Goal: Find specific page/section: Find specific page/section

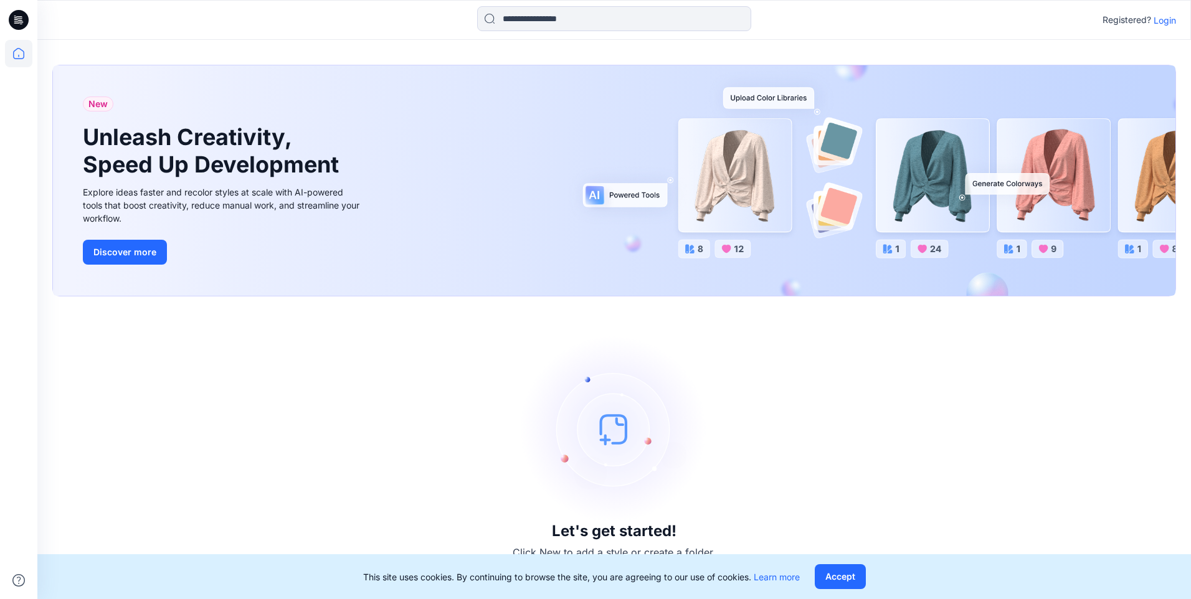
click at [1165, 24] on p "Login" at bounding box center [1165, 20] width 22 height 13
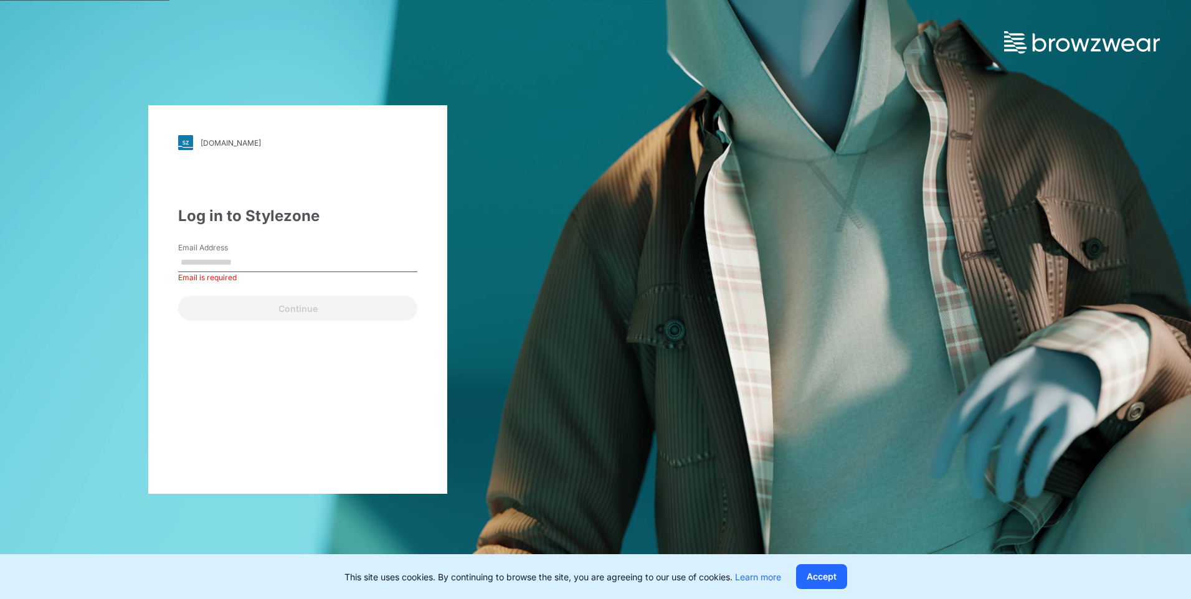
paste input "**********"
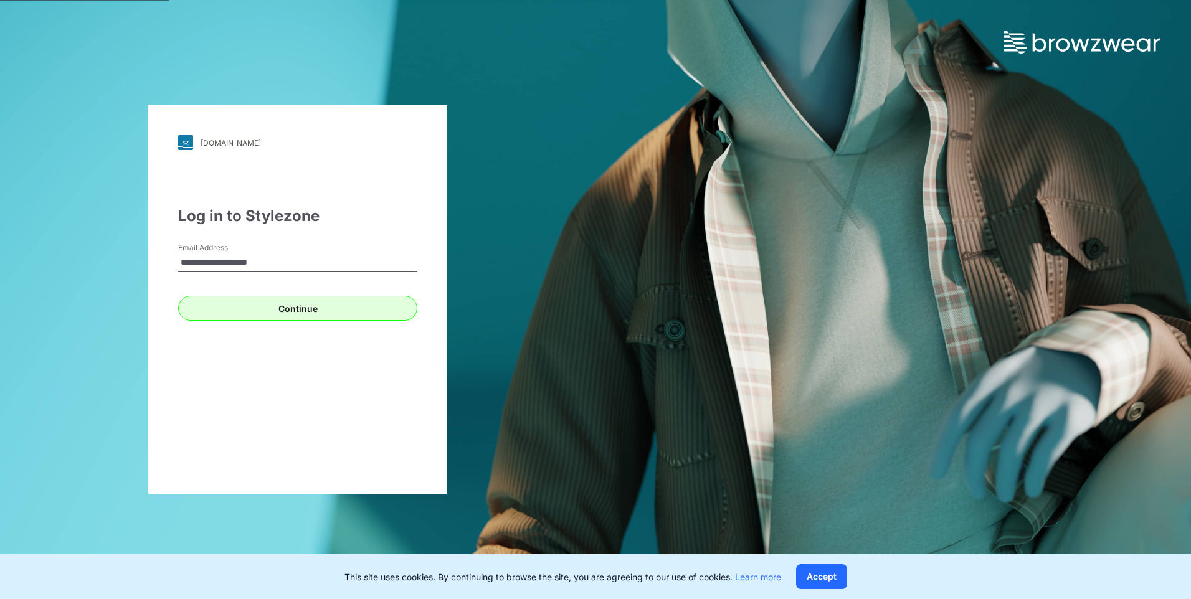
type input "**********"
click at [327, 312] on button "Continue" at bounding box center [297, 308] width 239 height 25
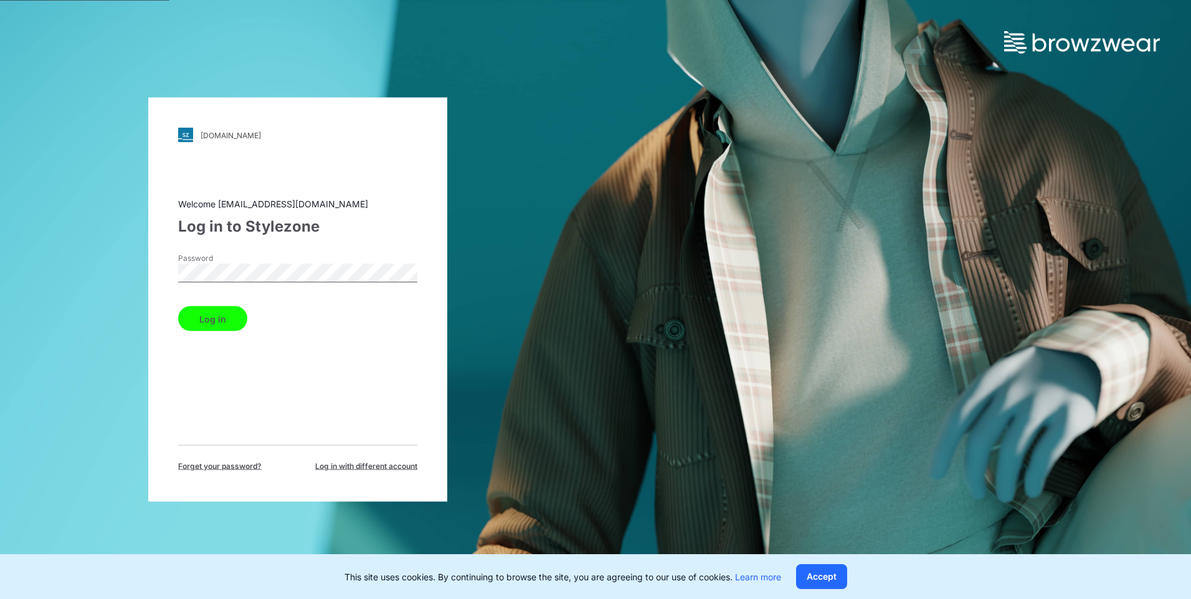
click at [188, 328] on button "Log in" at bounding box center [212, 319] width 69 height 25
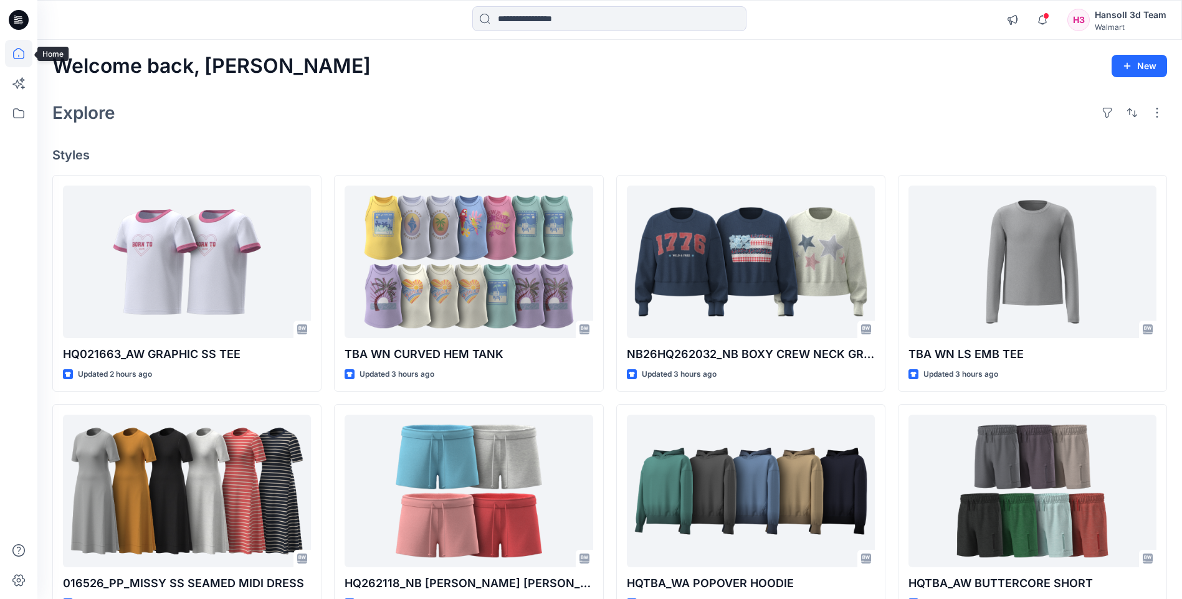
click at [19, 53] on icon at bounding box center [18, 53] width 27 height 27
click at [12, 121] on icon at bounding box center [18, 113] width 27 height 27
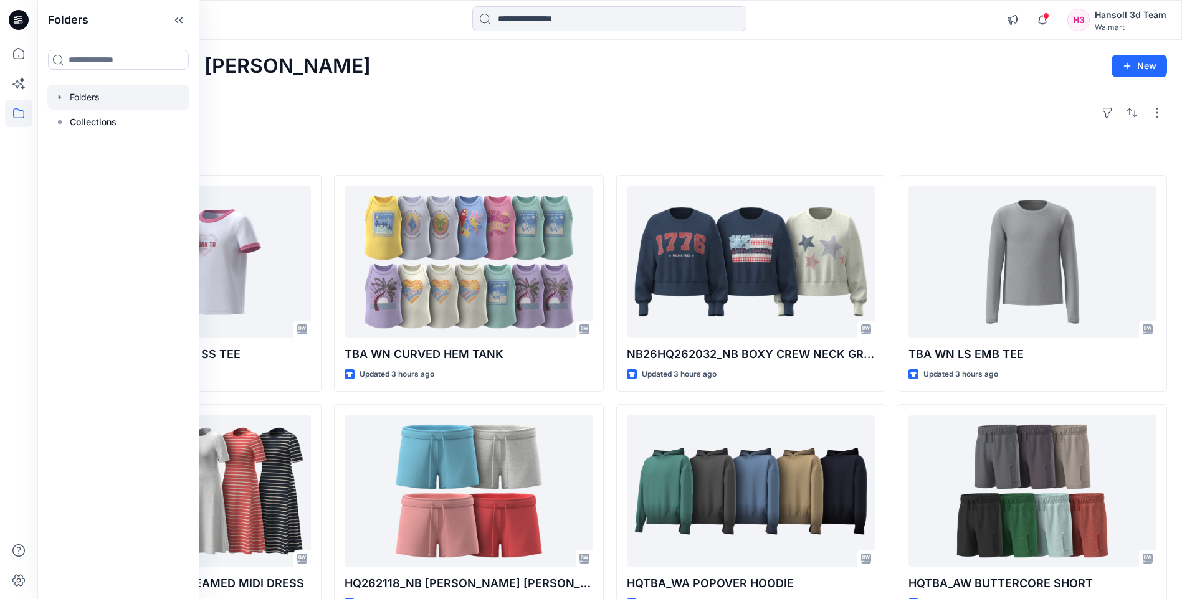
click at [116, 99] on div at bounding box center [118, 97] width 142 height 25
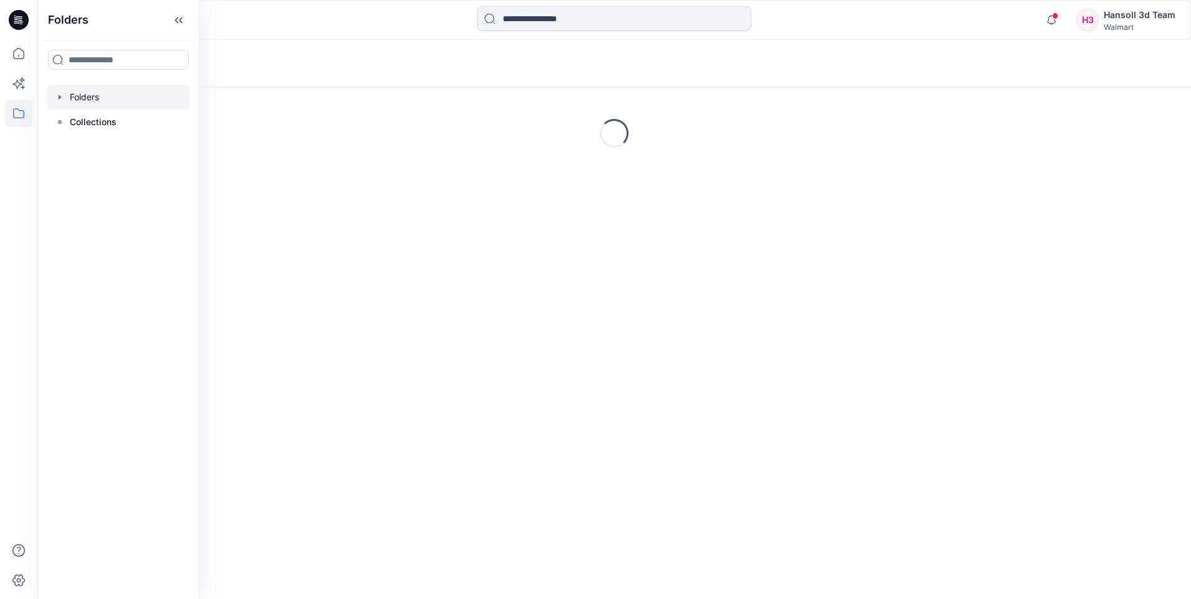
click at [59, 101] on icon "button" at bounding box center [60, 97] width 10 height 10
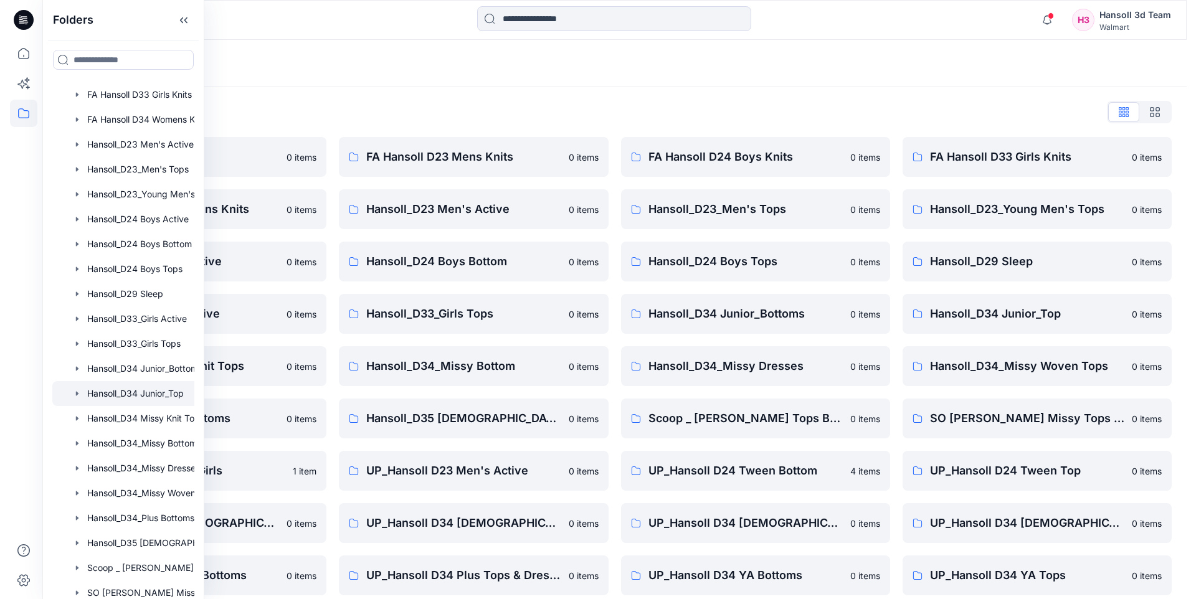
scroll to position [125, 0]
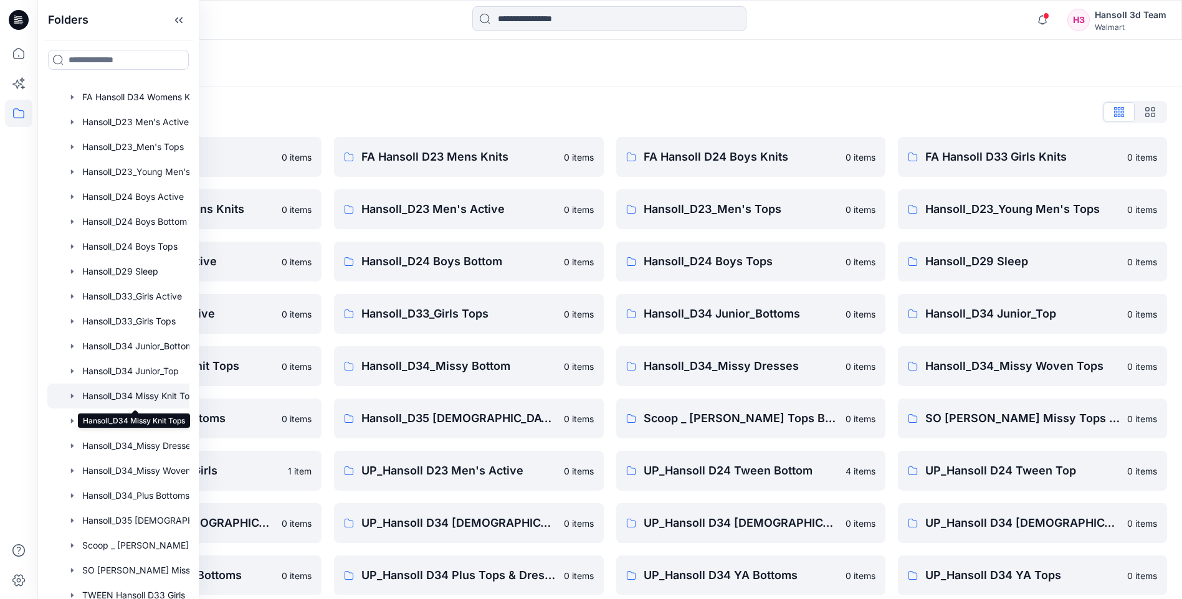
click at [163, 397] on div at bounding box center [134, 396] width 174 height 25
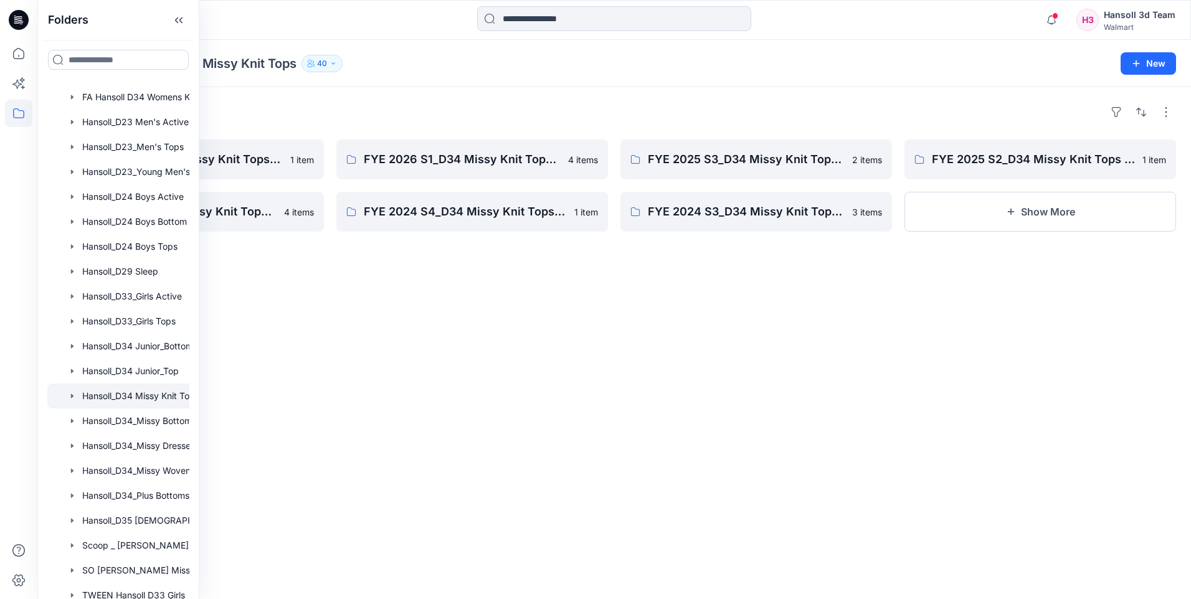
click at [320, 372] on div "Folders FYE 2025 S4_D34 Missy Knit Tops_Hansoll 1 item FYE 2025 S1_D34 Missy Kn…" at bounding box center [614, 343] width 1154 height 512
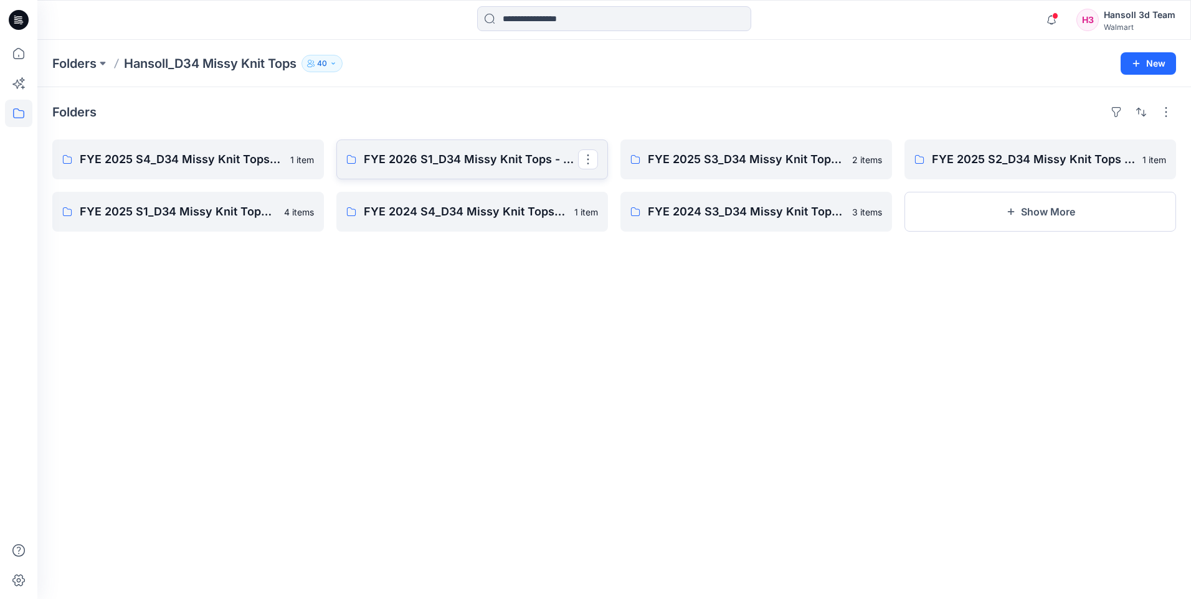
click at [467, 177] on link "FYE 2026 S1_D34 Missy Knit Tops - Hansoll" at bounding box center [472, 160] width 272 height 40
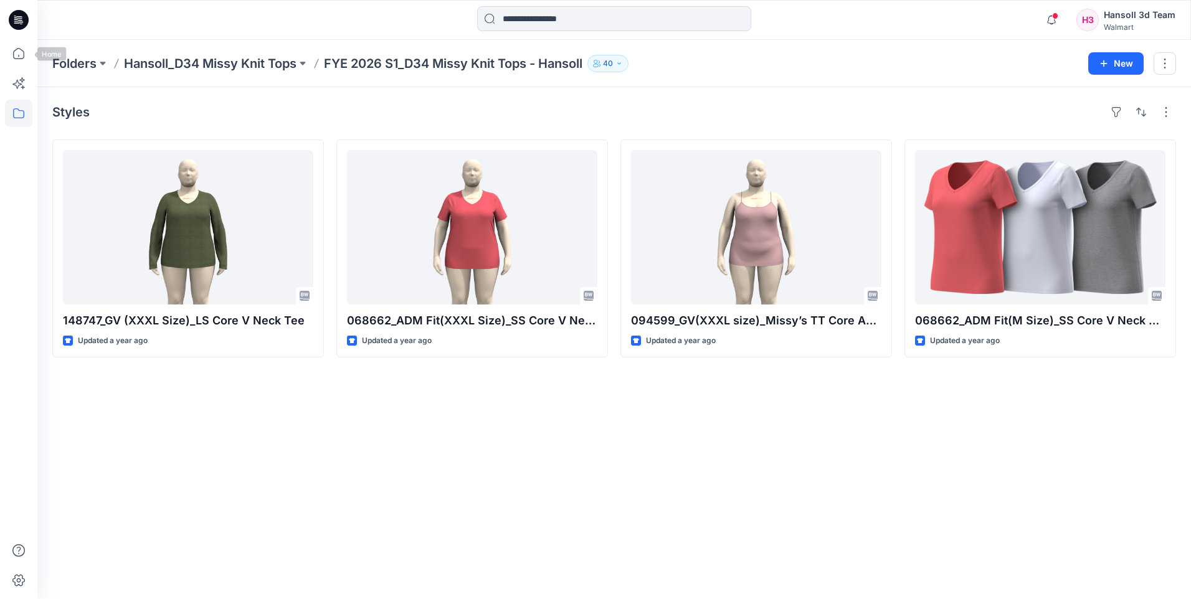
click at [13, 27] on icon at bounding box center [19, 20] width 20 height 20
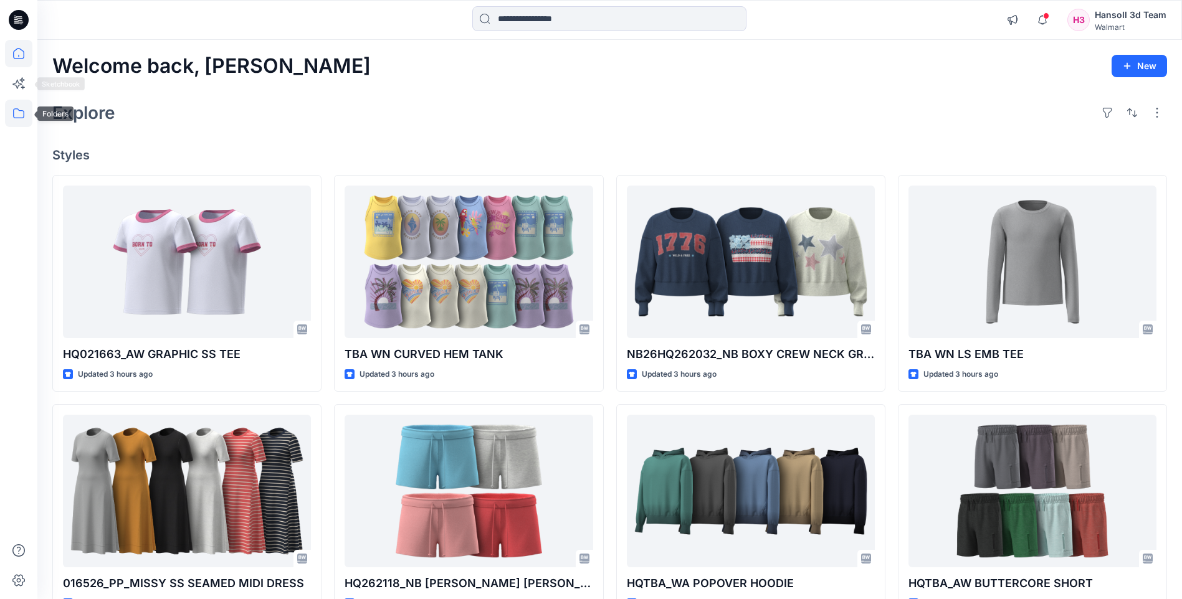
click at [22, 103] on icon at bounding box center [18, 113] width 27 height 27
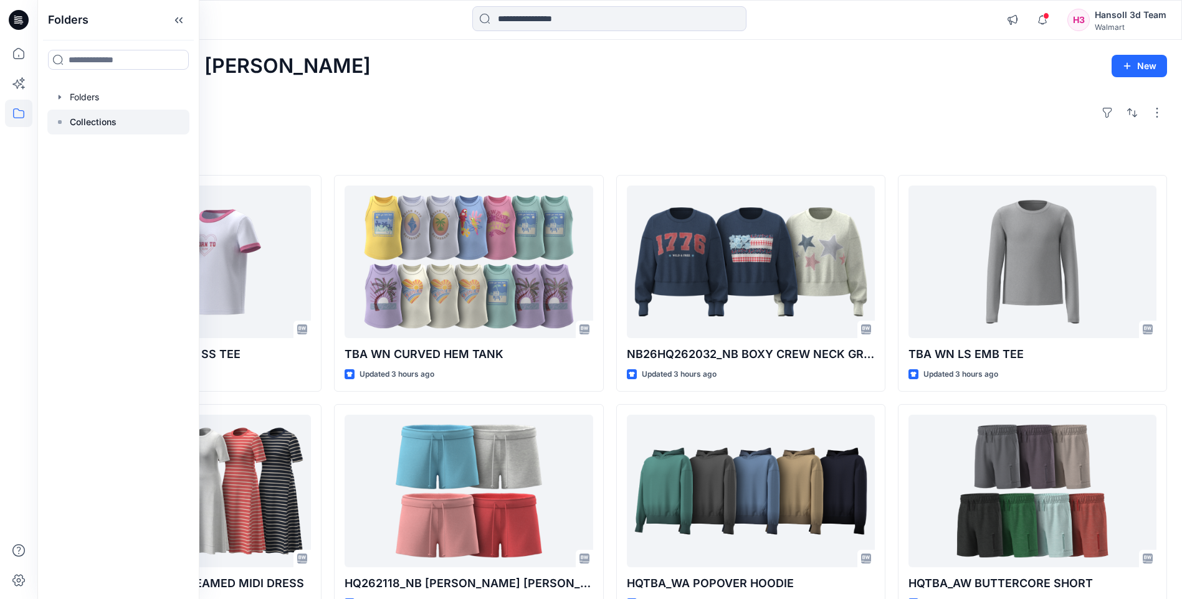
click at [63, 122] on icon at bounding box center [60, 122] width 10 height 10
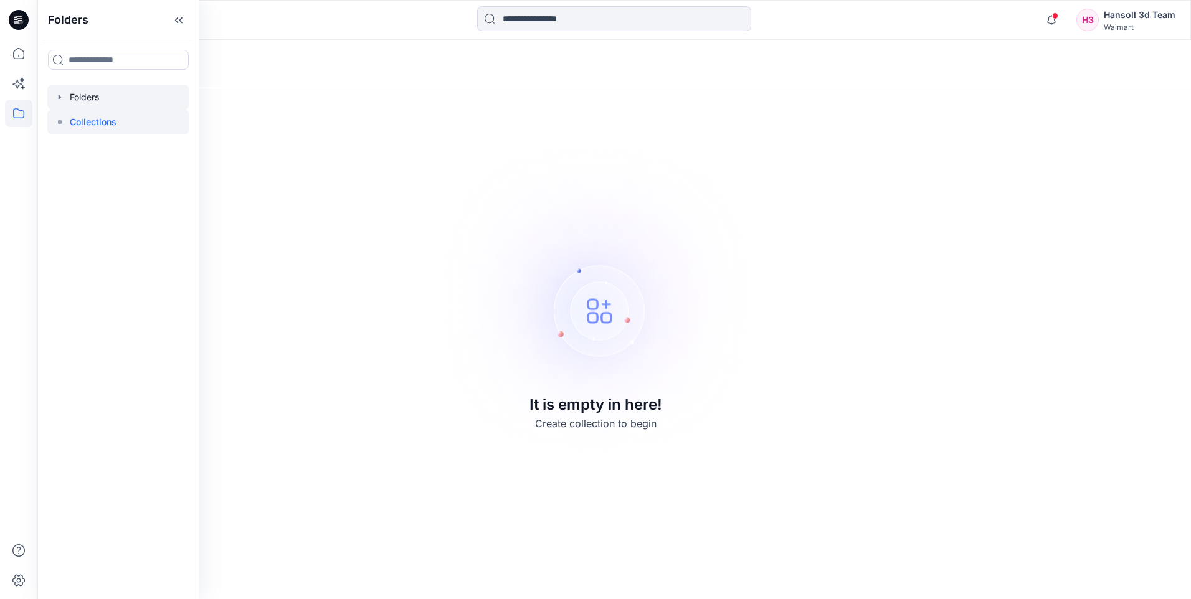
click at [62, 96] on icon "button" at bounding box center [60, 97] width 10 height 10
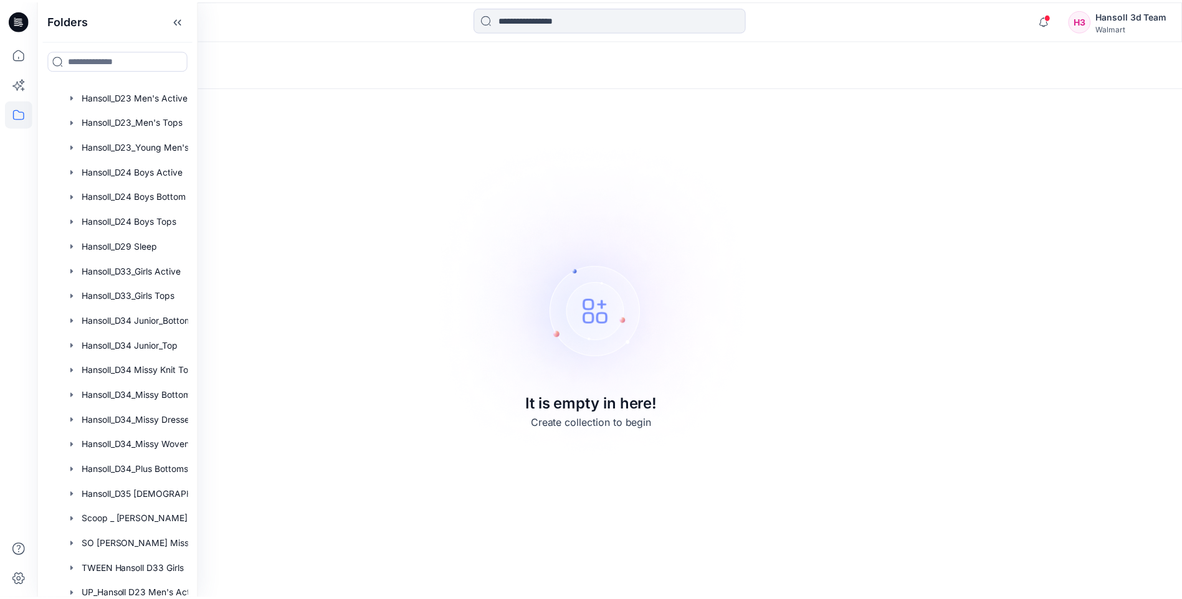
scroll to position [151, 0]
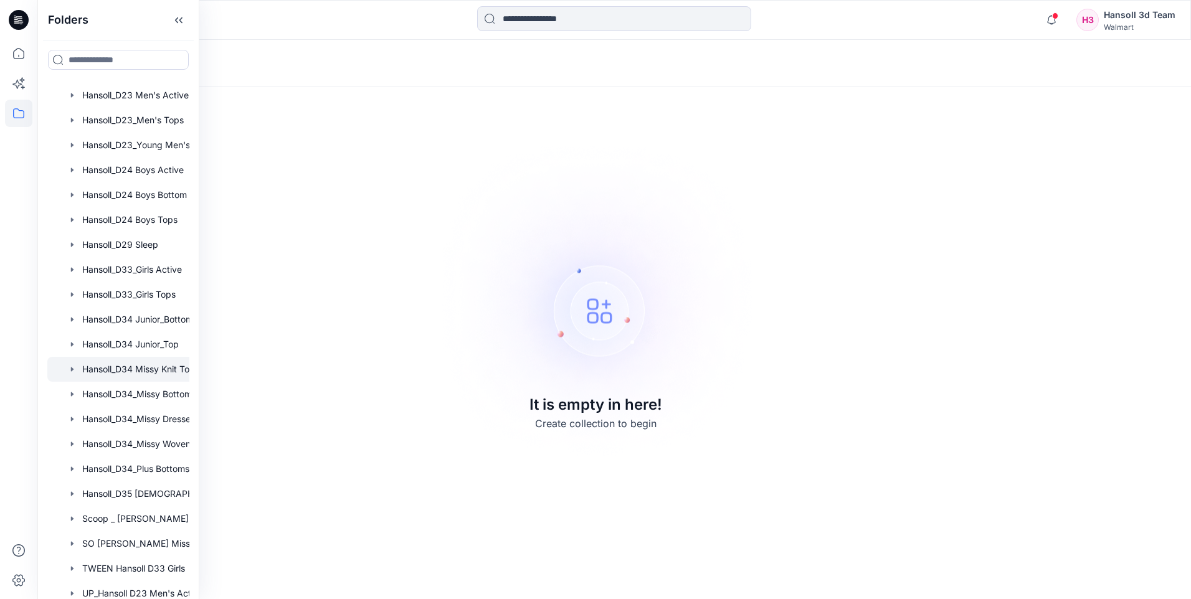
click at [138, 371] on div at bounding box center [134, 369] width 174 height 25
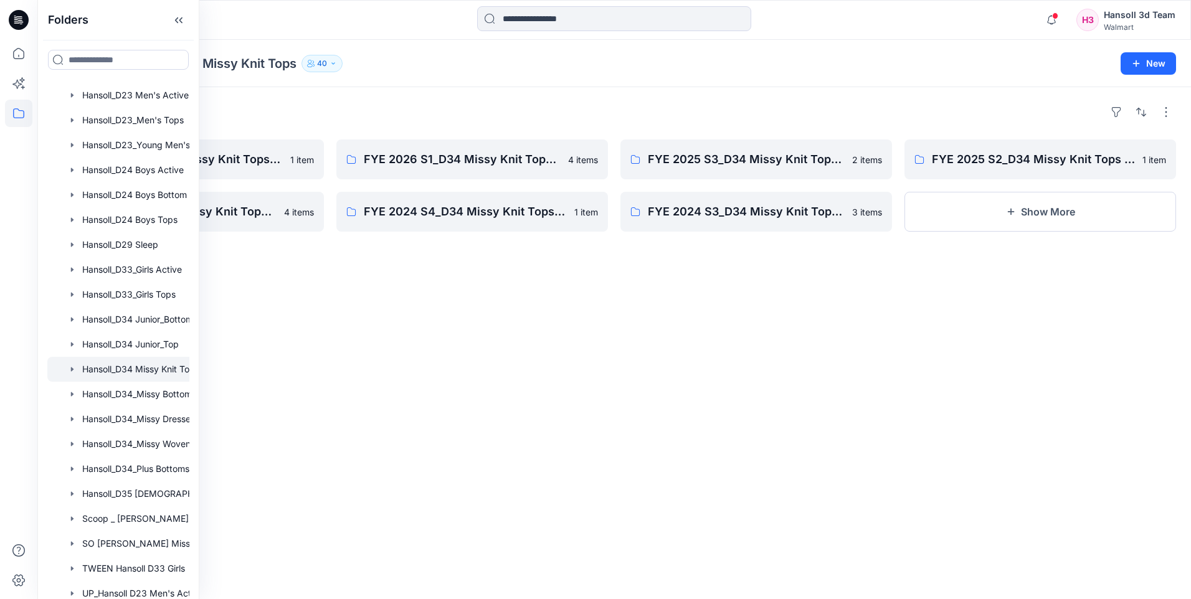
click at [1000, 240] on div "Folders FYE 2025 S4_D34 Missy Knit Tops_Hansoll 1 item FYE 2025 S1_D34 Missy Kn…" at bounding box center [614, 343] width 1154 height 512
click at [1016, 219] on button "Show More" at bounding box center [1041, 212] width 272 height 40
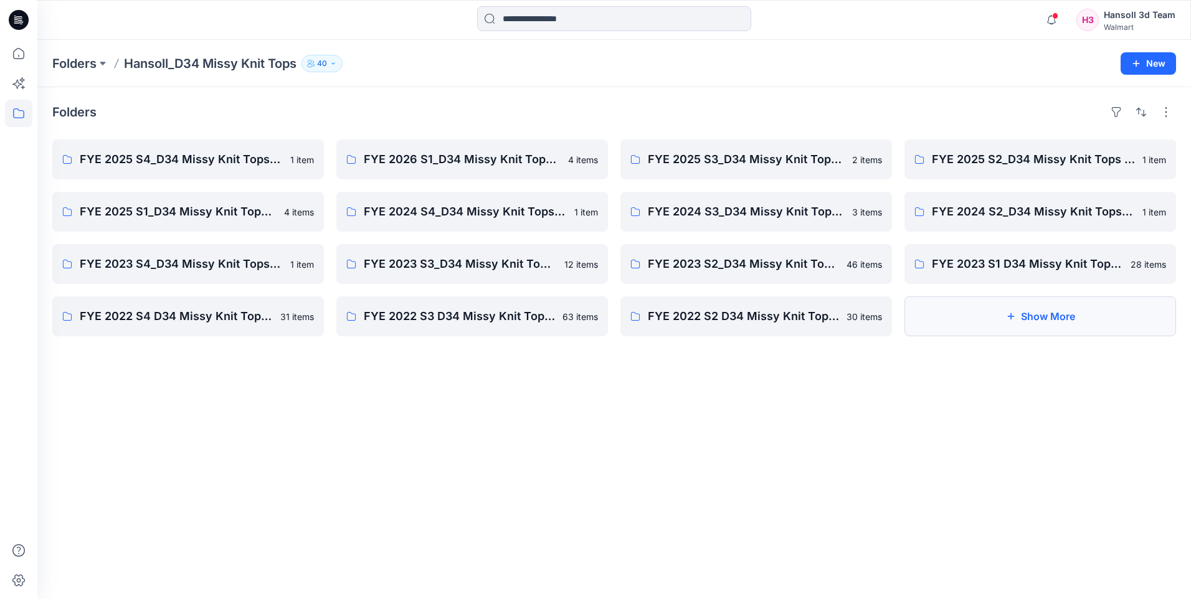
click at [988, 317] on button "Show More" at bounding box center [1041, 317] width 272 height 40
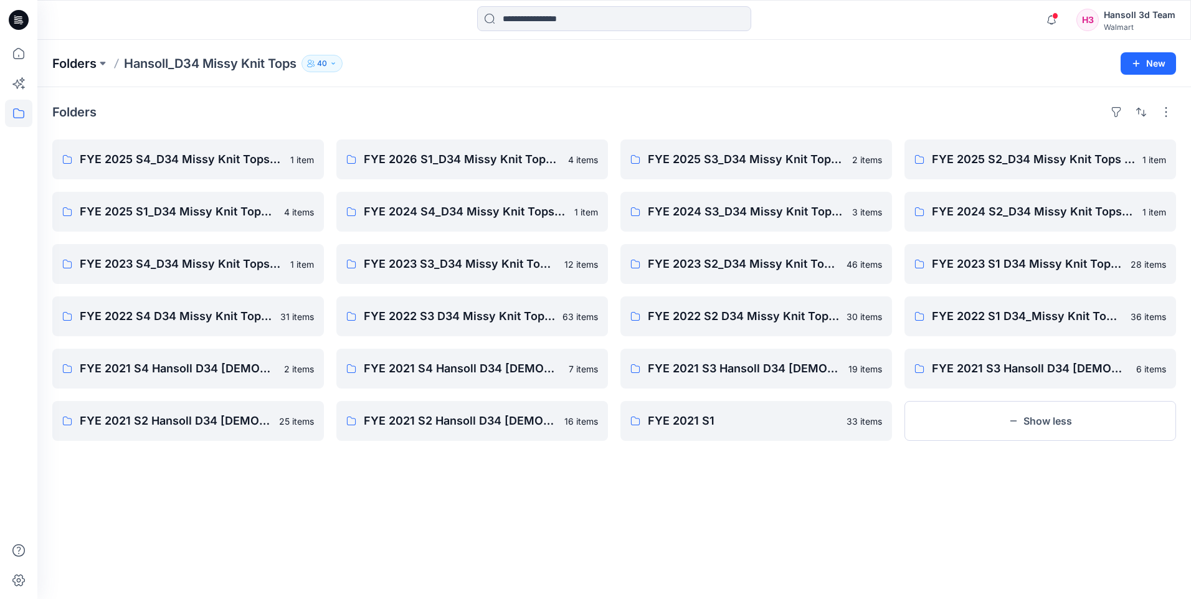
click at [84, 65] on p "Folders" at bounding box center [74, 63] width 44 height 17
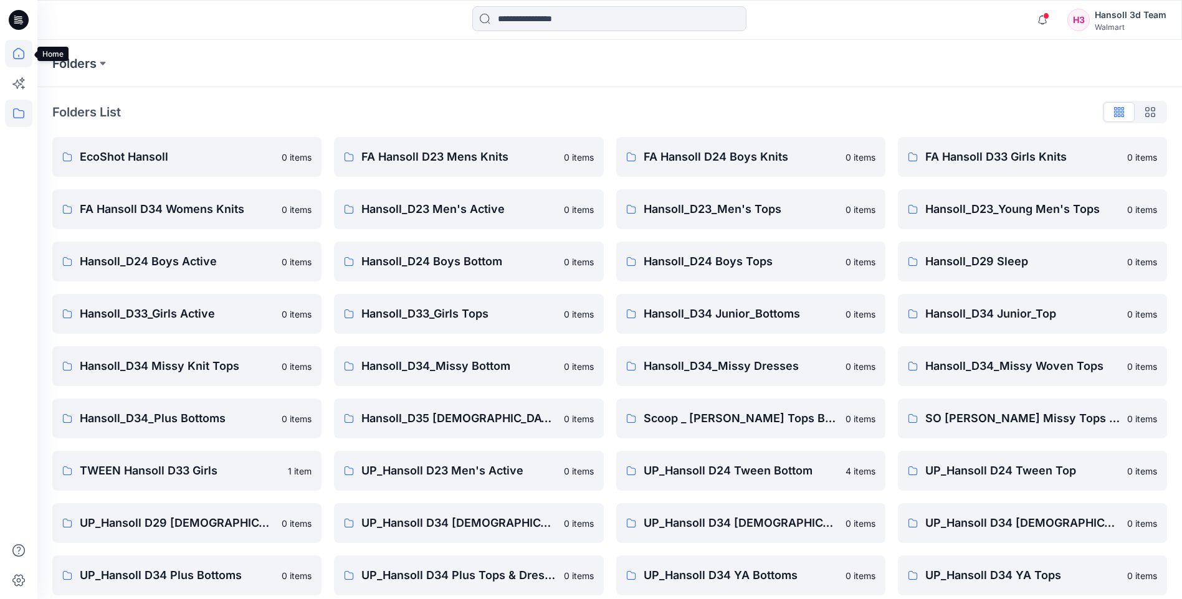
click at [25, 59] on icon at bounding box center [18, 53] width 27 height 27
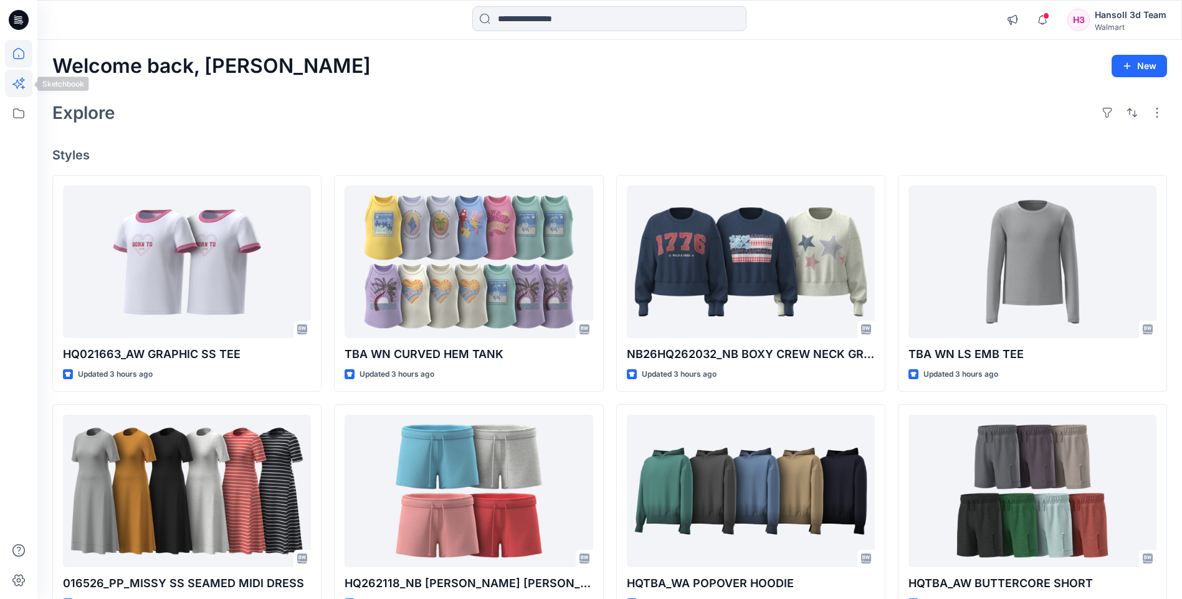
click at [23, 74] on icon at bounding box center [18, 83] width 27 height 27
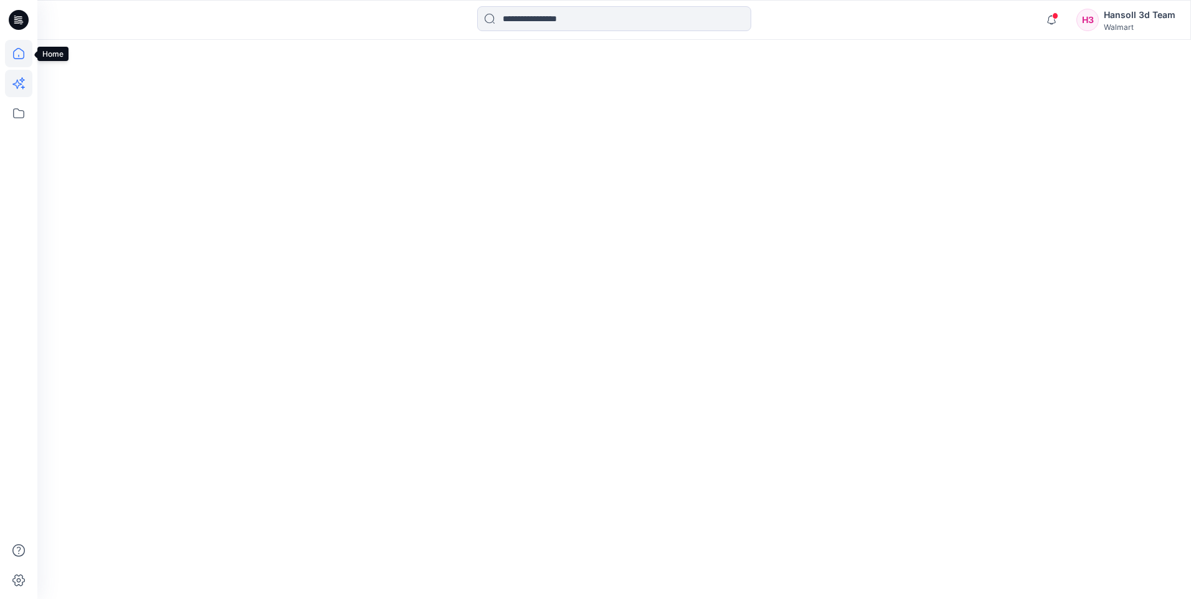
click at [9, 50] on icon at bounding box center [18, 53] width 27 height 27
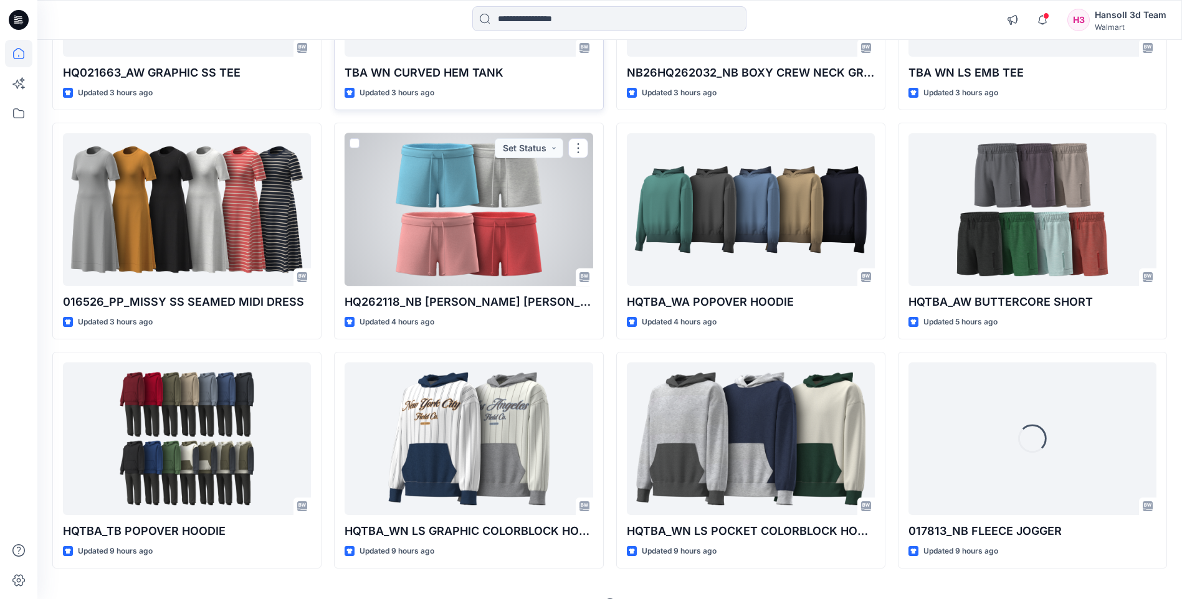
scroll to position [311, 0]
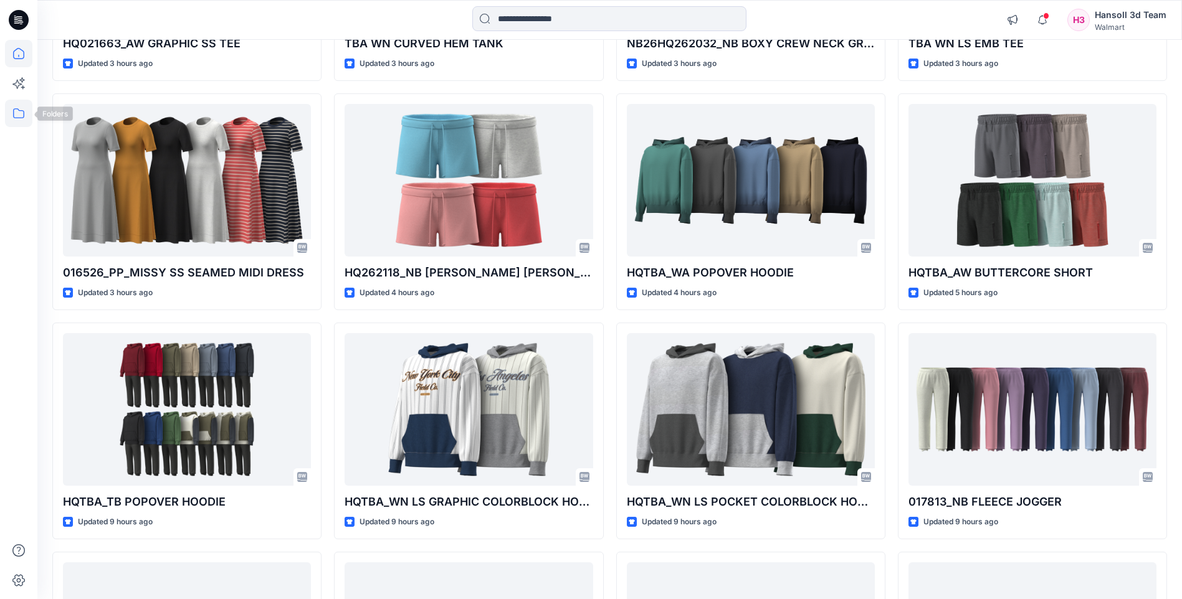
click at [30, 113] on icon at bounding box center [18, 113] width 27 height 27
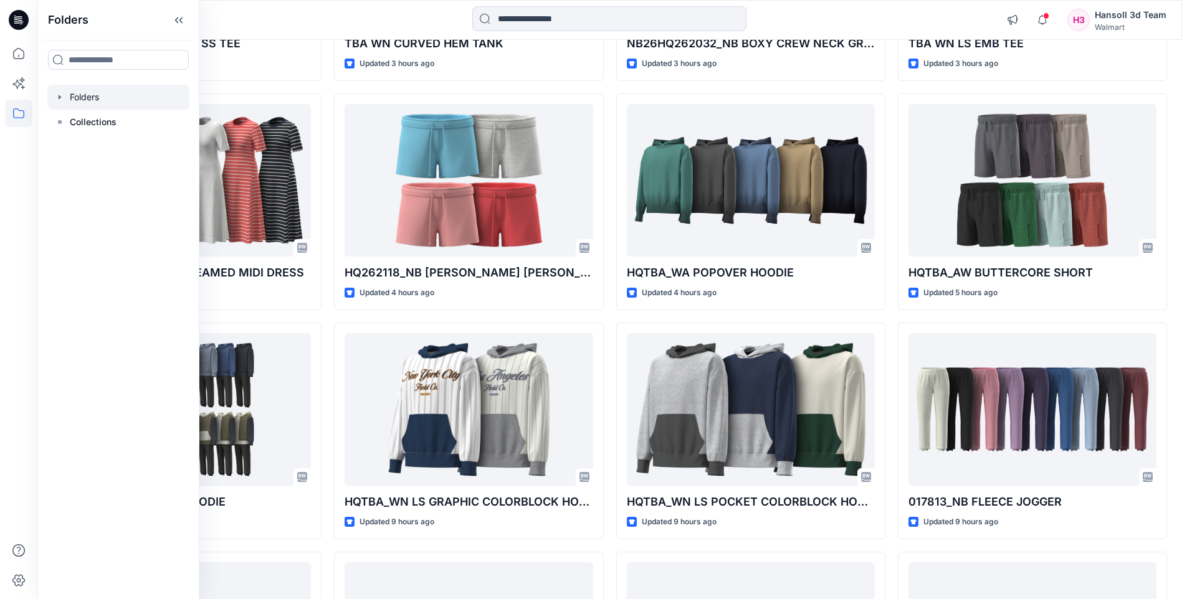
click at [113, 100] on div at bounding box center [118, 97] width 142 height 25
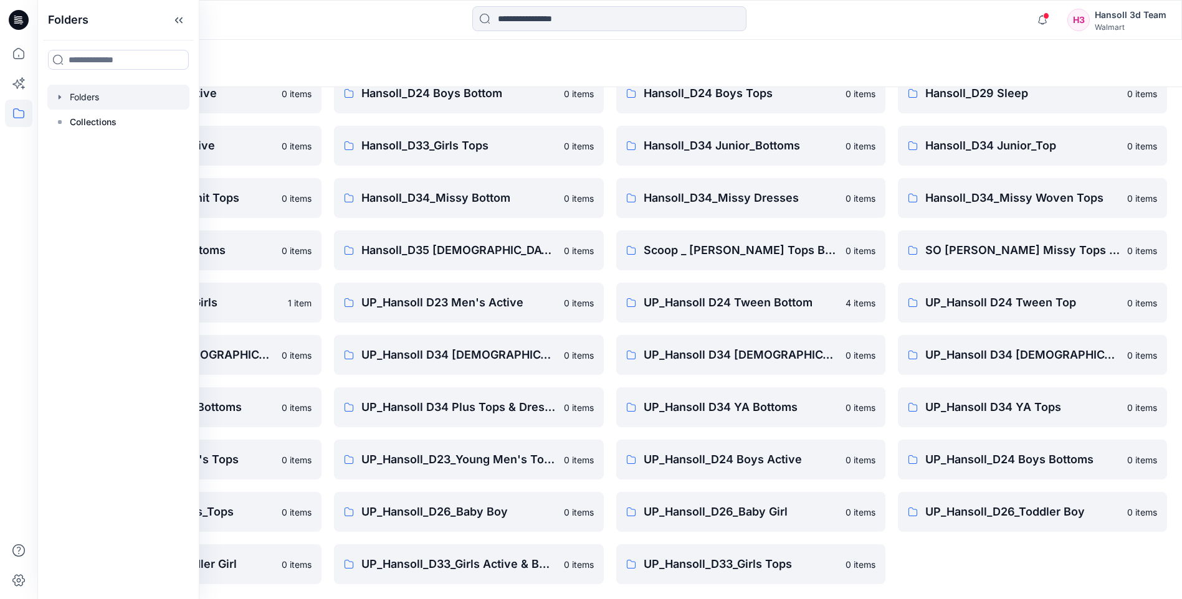
scroll to position [168, 0]
click at [1040, 551] on div "FA Hansoll D33 Girls Knits 0 items Hansoll_D23_Young Men's Tops 0 items Hansoll…" at bounding box center [1032, 277] width 269 height 616
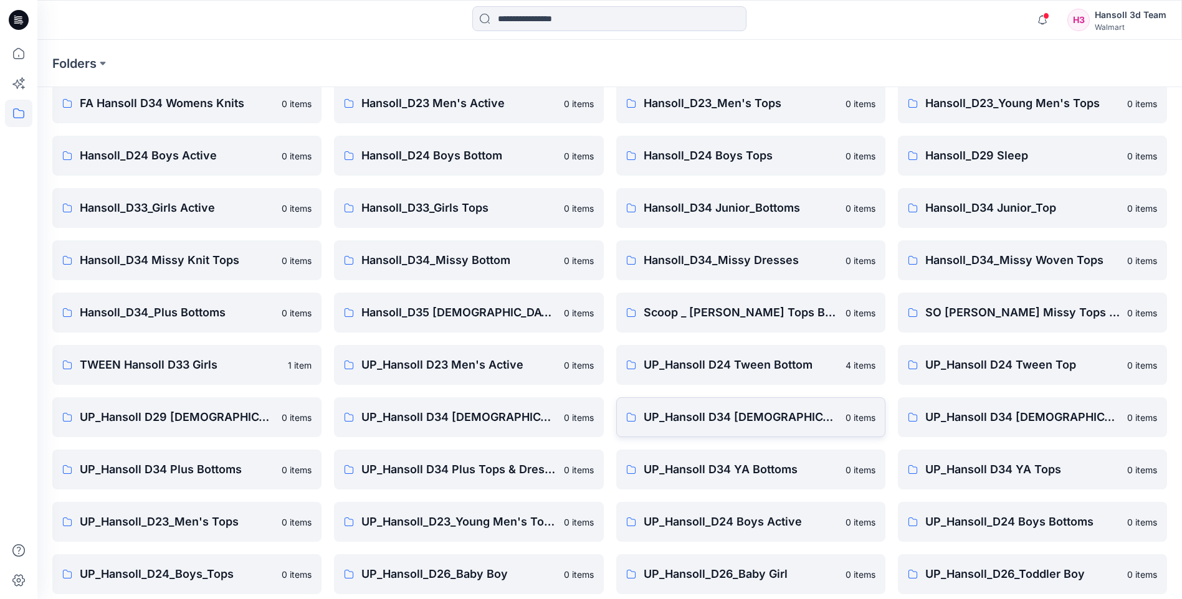
scroll to position [125, 0]
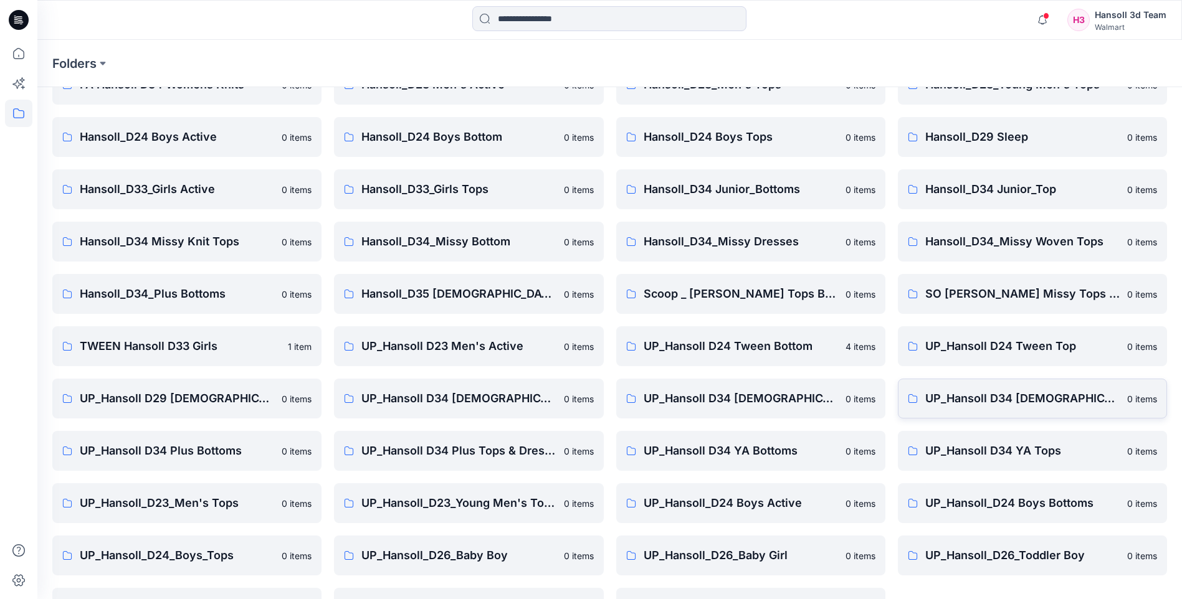
click at [995, 399] on p "UP_Hansoll D34 [DEMOGRAPHIC_DATA] Knit Tops" at bounding box center [1022, 398] width 194 height 17
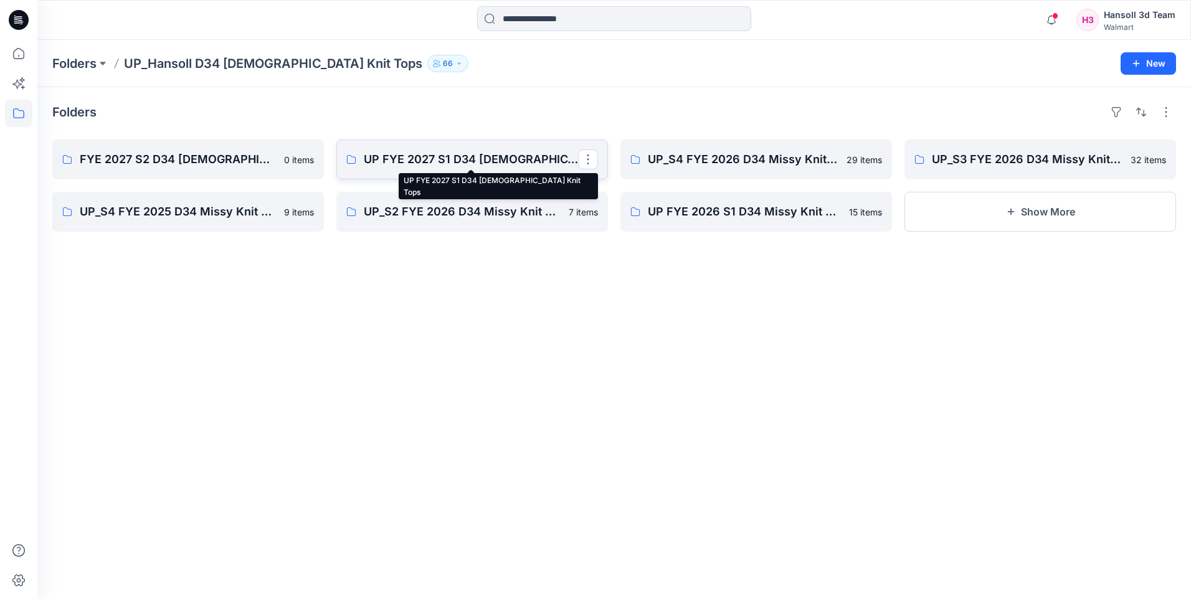
click at [467, 166] on p "UP FYE 2027 S1 D34 [DEMOGRAPHIC_DATA] Knit Tops" at bounding box center [471, 159] width 214 height 17
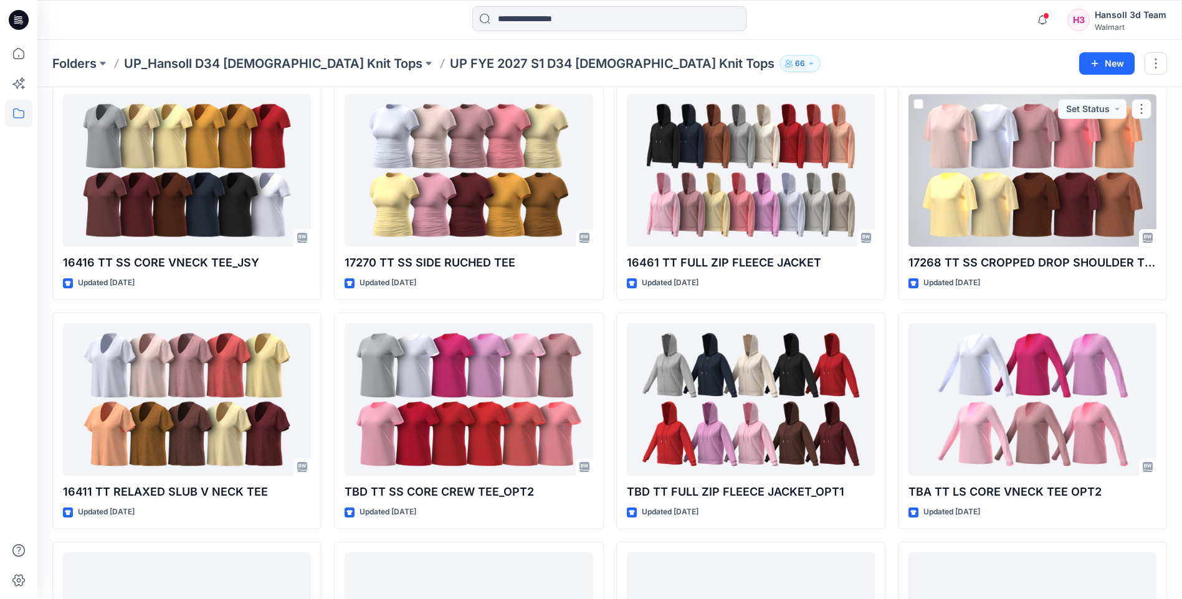
scroll to position [1900, 0]
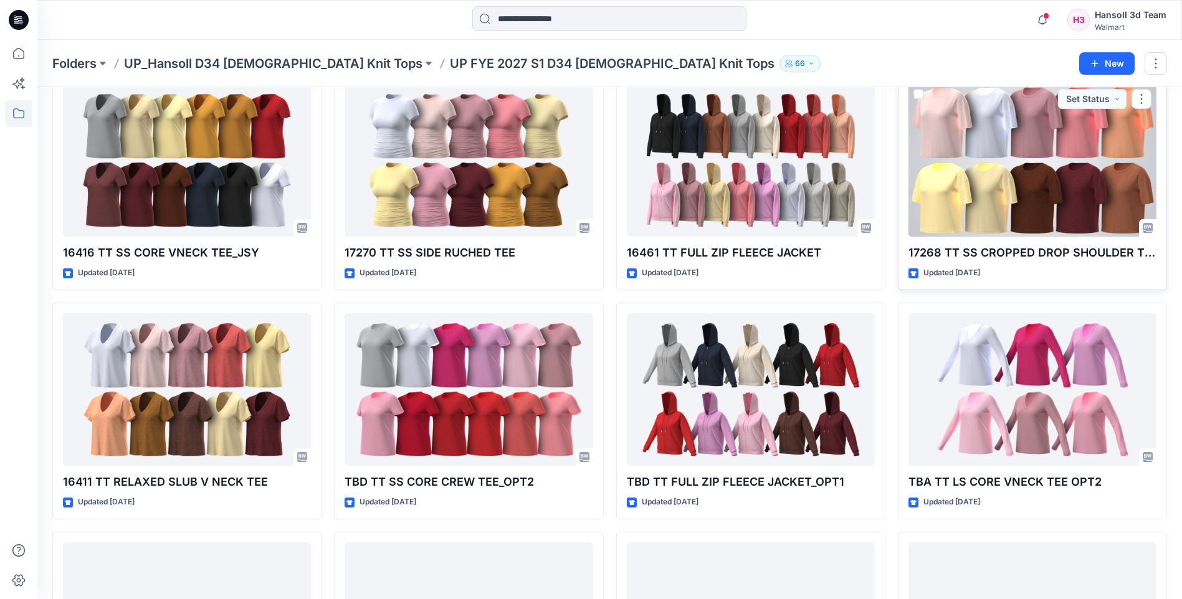
click at [1090, 249] on p "17268 TT SS CROPPED DROP SHOULDER TEE" at bounding box center [1032, 252] width 248 height 17
click at [953, 250] on p "17268 TT SS CROPPED DROP SHOULDER TEE" at bounding box center [1032, 252] width 248 height 17
click at [1017, 206] on div at bounding box center [1032, 160] width 248 height 153
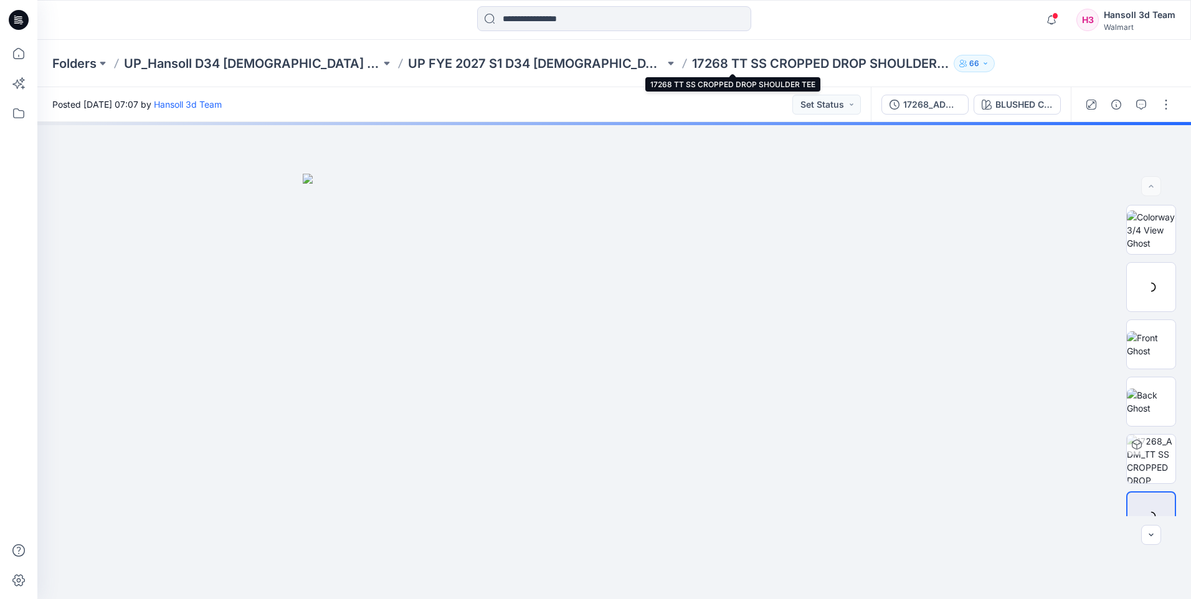
click at [811, 66] on p "17268 TT SS CROPPED DROP SHOULDER TEE" at bounding box center [820, 63] width 257 height 17
click at [734, 60] on p "17268 TT SS CROPPED DROP SHOULDER TEE" at bounding box center [820, 63] width 257 height 17
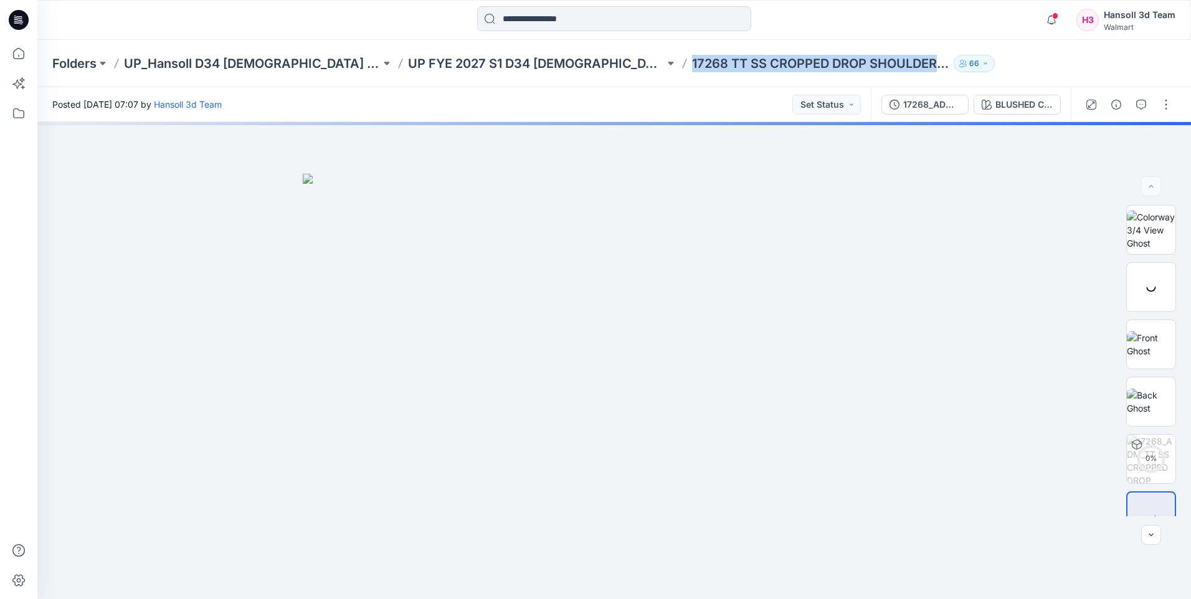
click at [734, 60] on p "17268 TT SS CROPPED DROP SHOULDER TEE" at bounding box center [820, 63] width 257 height 17
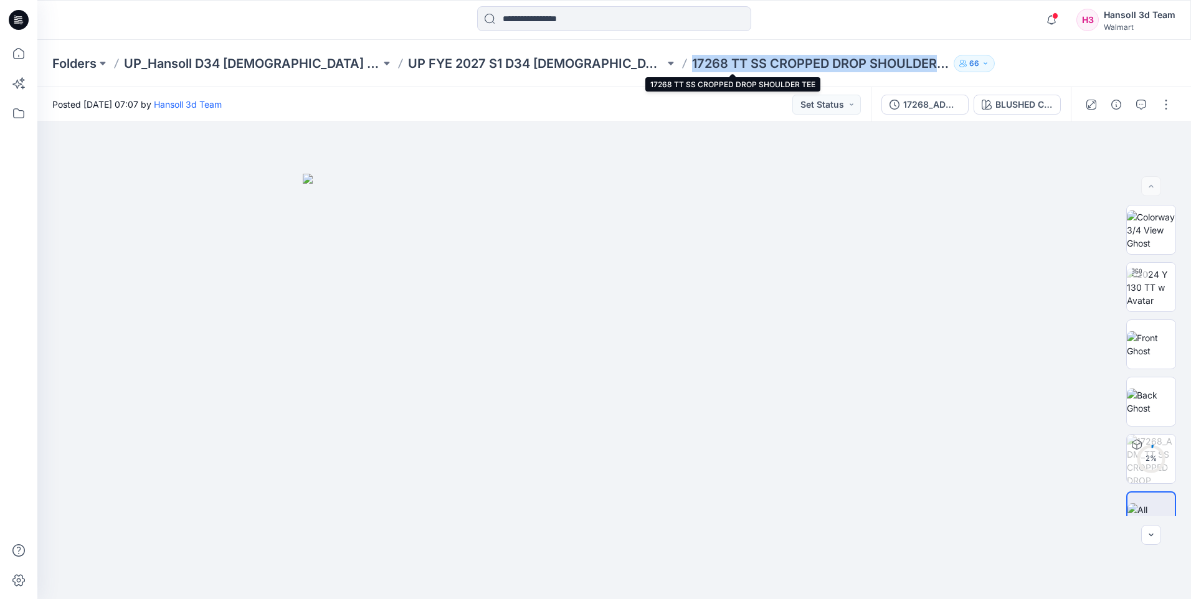
click at [732, 69] on p "17268 TT SS CROPPED DROP SHOULDER TEE" at bounding box center [820, 63] width 257 height 17
drag, startPoint x: 606, startPoint y: 61, endPoint x: 981, endPoint y: 77, distance: 375.4
click at [981, 77] on div "Folders UP_Hansoll D34 [DEMOGRAPHIC_DATA] Knit Tops UP FYE 2027 S1 D34 [DEMOGRA…" at bounding box center [614, 63] width 1154 height 47
copy div "17268 TT SS CROPPED DROP SHOULDER TEE 66"
